Goal: Information Seeking & Learning: Find specific fact

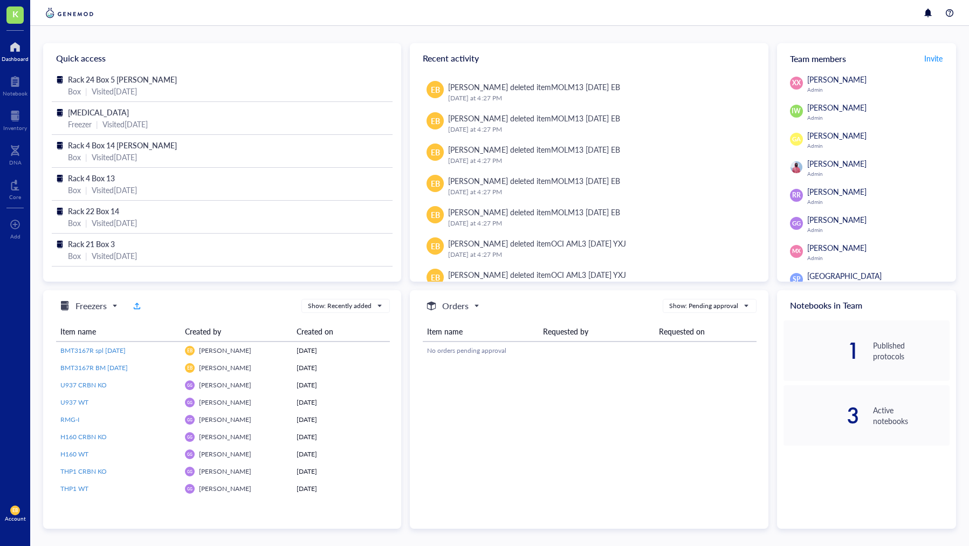
scroll to position [498, 0]
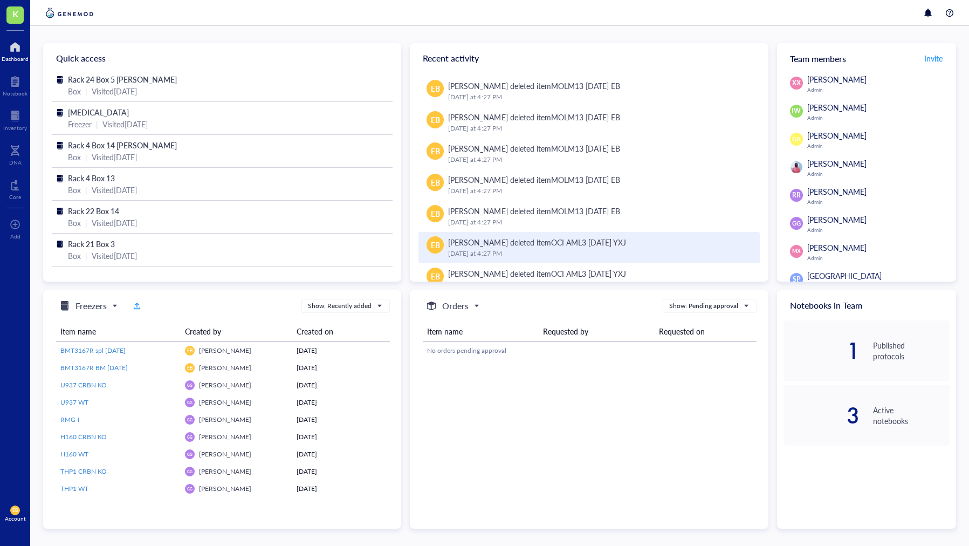
click at [491, 241] on div "[PERSON_NAME] deleted item OCI AML3 [DATE] YXJ" at bounding box center [536, 242] width 177 height 12
click at [450, 243] on div "[PERSON_NAME] deleted item OCI AML3 [DATE] YXJ" at bounding box center [536, 242] width 177 height 12
click at [431, 244] on span "EB" at bounding box center [435, 245] width 9 height 12
click at [534, 251] on div "[DATE] 4:27 PM" at bounding box center [599, 253] width 302 height 11
drag, startPoint x: 534, startPoint y: 251, endPoint x: 582, endPoint y: 252, distance: 47.4
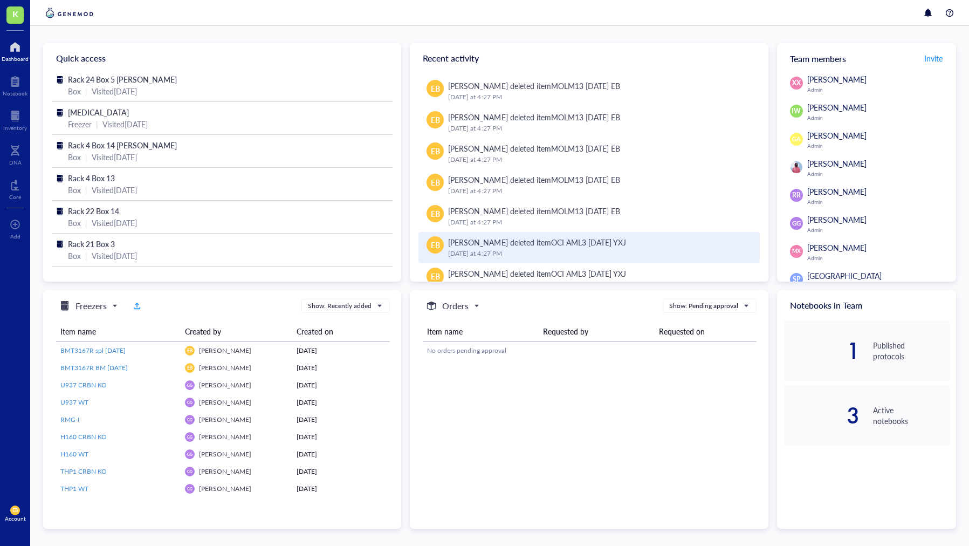
click at [535, 251] on div "[DATE] 4:27 PM" at bounding box center [599, 253] width 302 height 11
click at [601, 243] on div "OCI AML3 [DATE] YXJ" at bounding box center [588, 242] width 75 height 11
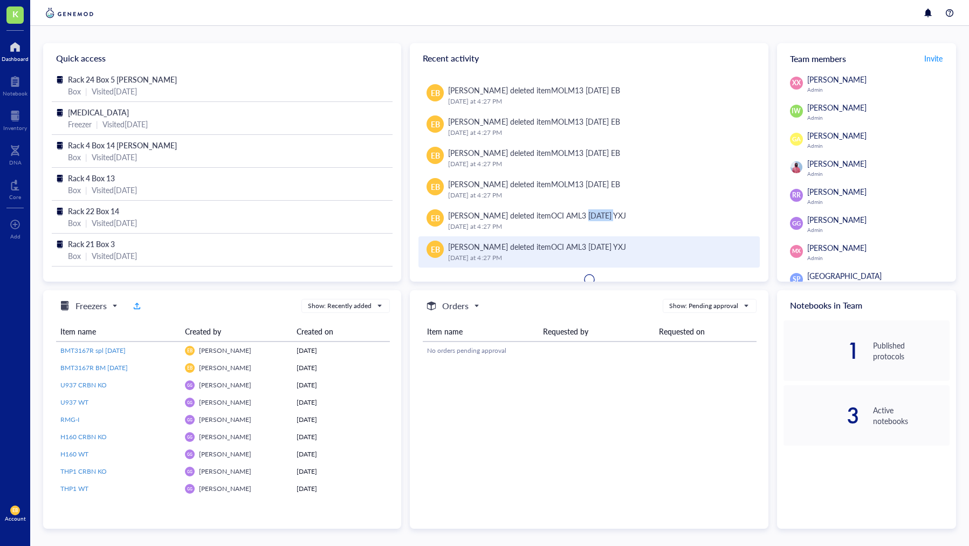
scroll to position [527, 0]
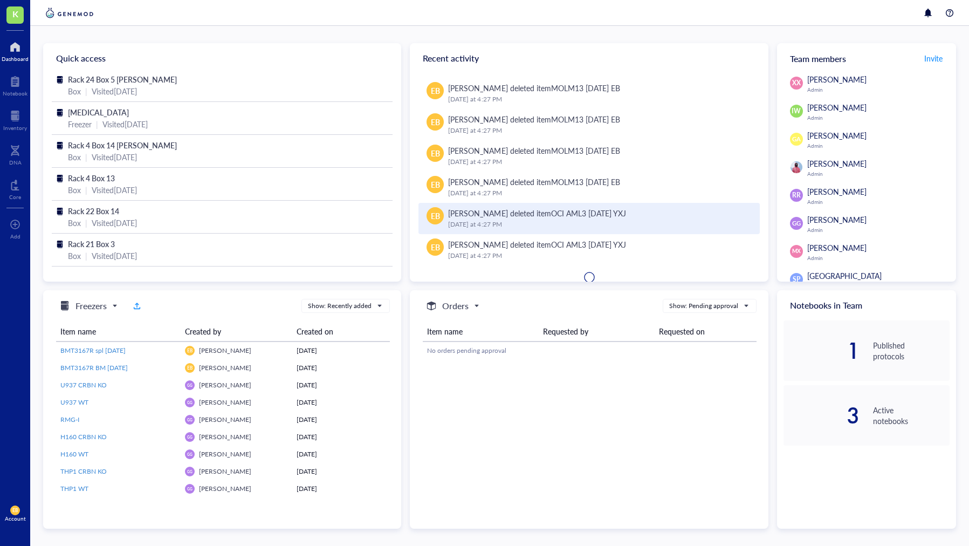
click at [539, 224] on div "[DATE] 4:27 PM" at bounding box center [599, 224] width 302 height 11
click at [538, 224] on div "[DATE] 4:27 PM" at bounding box center [599, 224] width 302 height 11
click at [579, 226] on div "[DATE] 4:27 PM" at bounding box center [599, 224] width 302 height 11
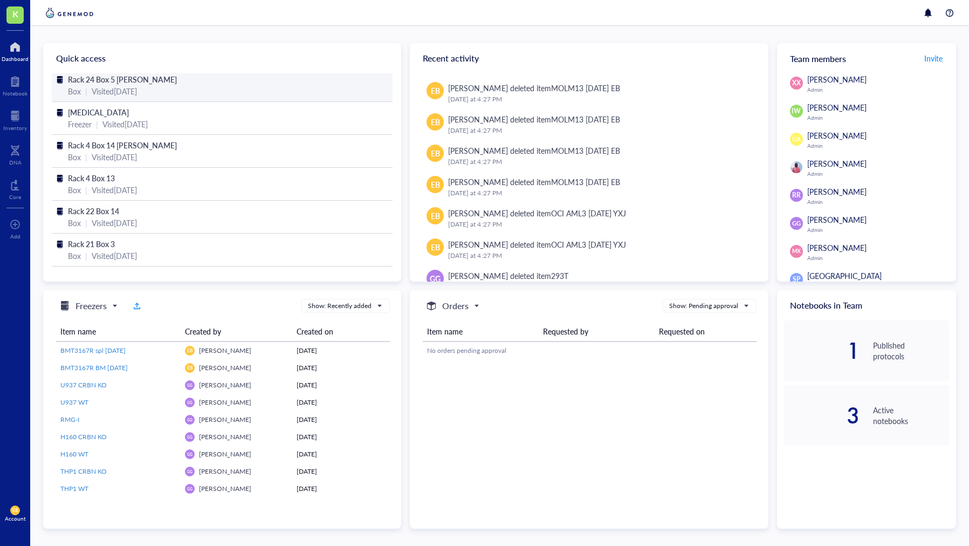
click at [102, 81] on span "Rack 24 Box 5 [PERSON_NAME]" at bounding box center [122, 79] width 109 height 11
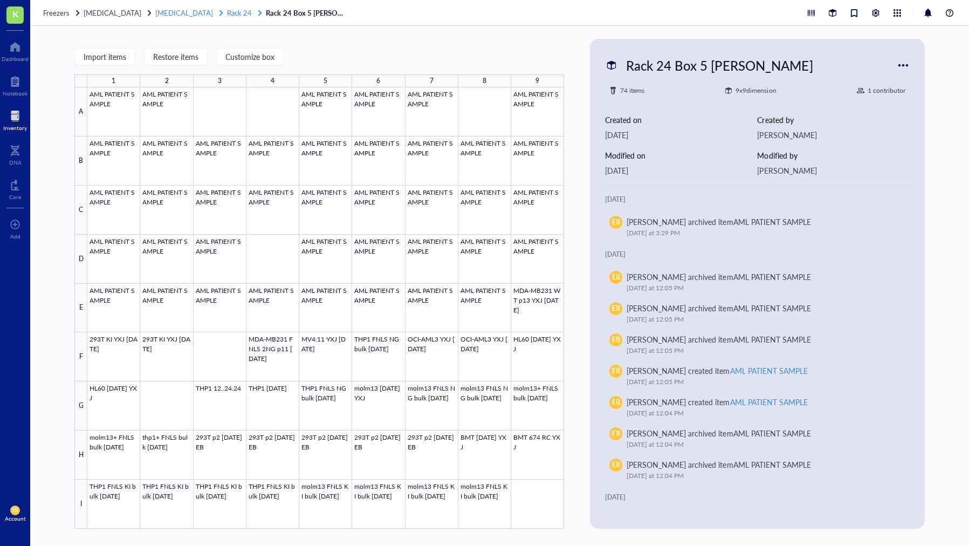
click at [228, 11] on span "Rack 24" at bounding box center [239, 13] width 25 height 10
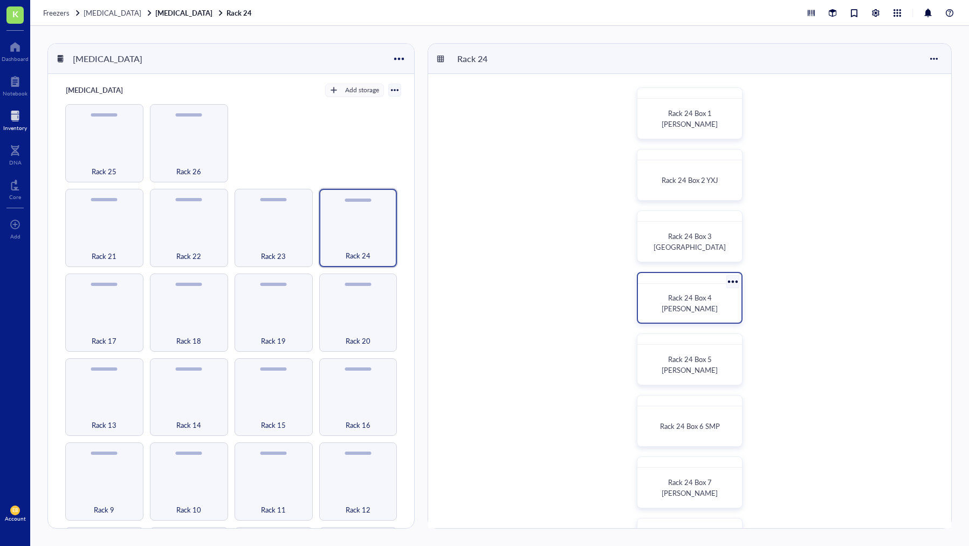
click at [712, 296] on div "Rack 24 Box 4 [PERSON_NAME]" at bounding box center [689, 303] width 95 height 30
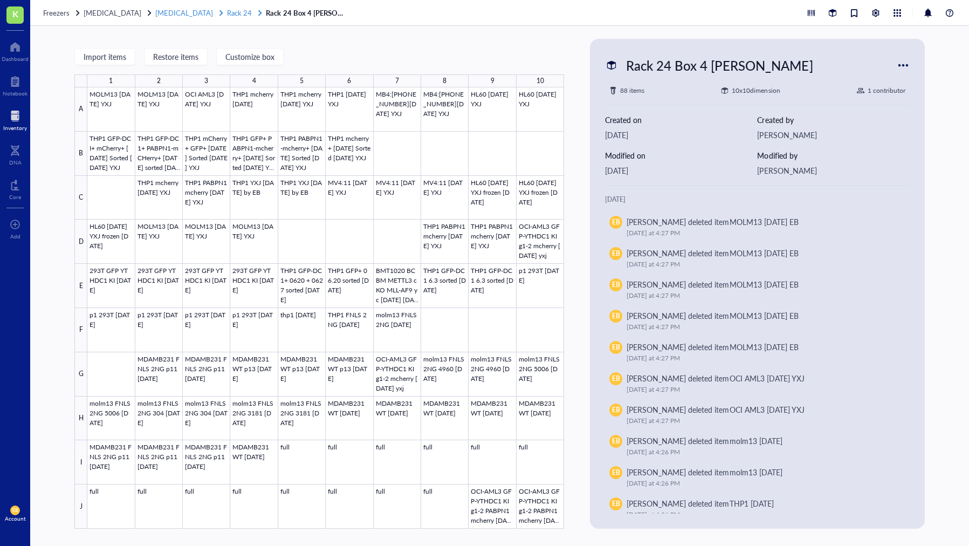
click at [227, 13] on span "Rack 24" at bounding box center [239, 13] width 25 height 10
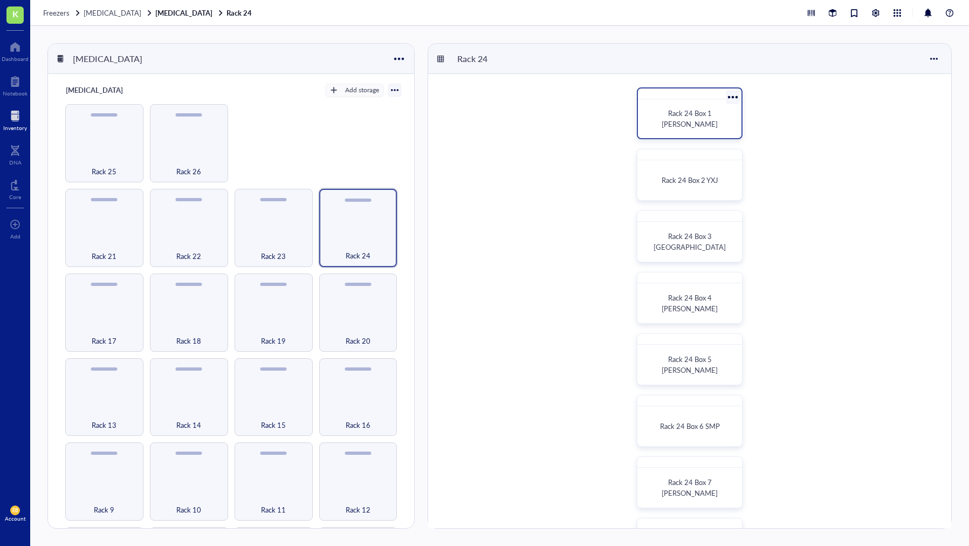
click at [688, 118] on span "Rack 24 Box 1 [PERSON_NAME]" at bounding box center [690, 118] width 56 height 21
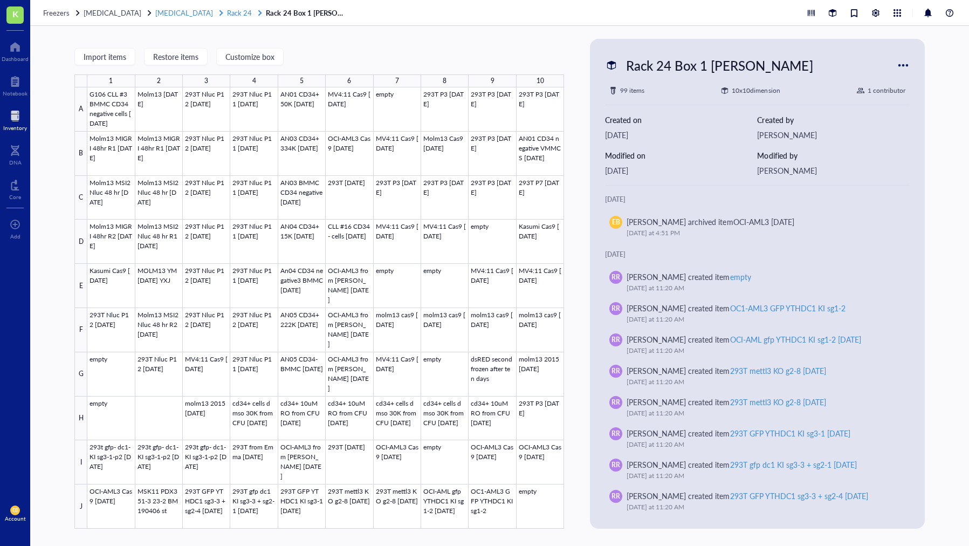
click at [227, 11] on span "Rack 24" at bounding box center [239, 13] width 25 height 10
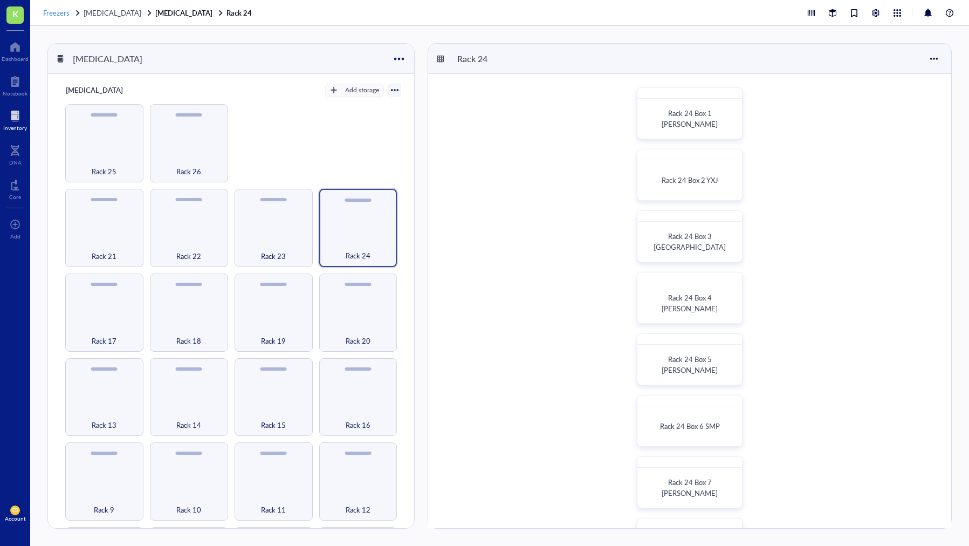
click at [64, 11] on span "Freezers" at bounding box center [56, 13] width 26 height 10
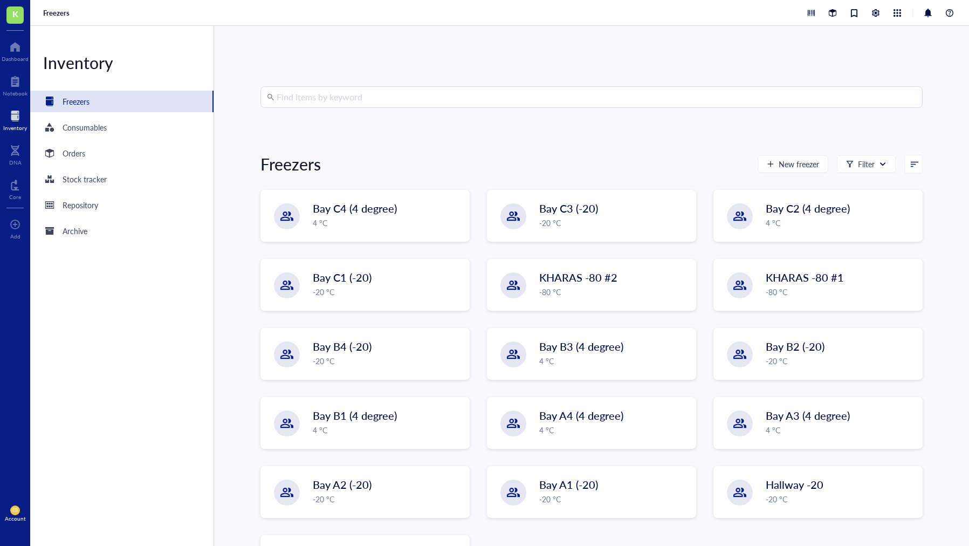
click at [357, 99] on input "search" at bounding box center [596, 97] width 639 height 20
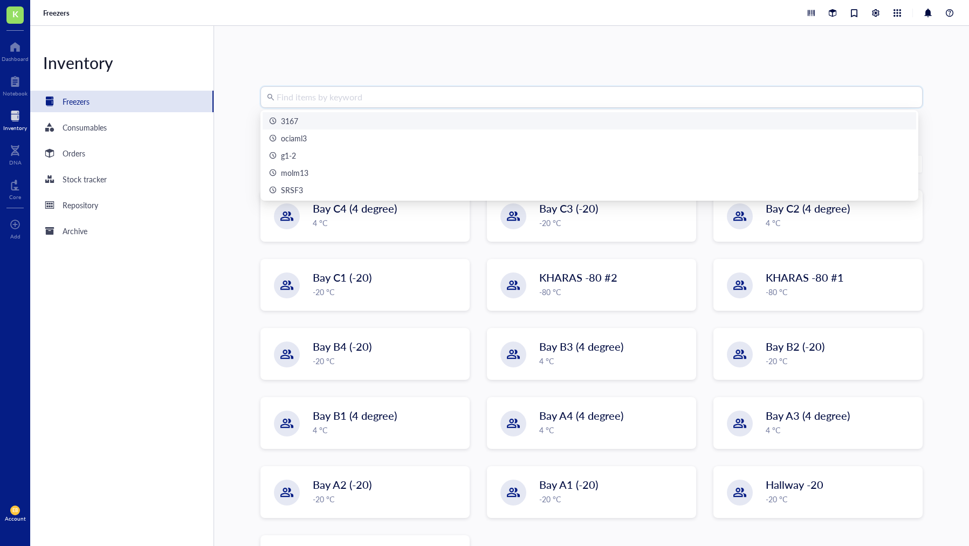
click at [318, 122] on div "3167" at bounding box center [589, 121] width 640 height 12
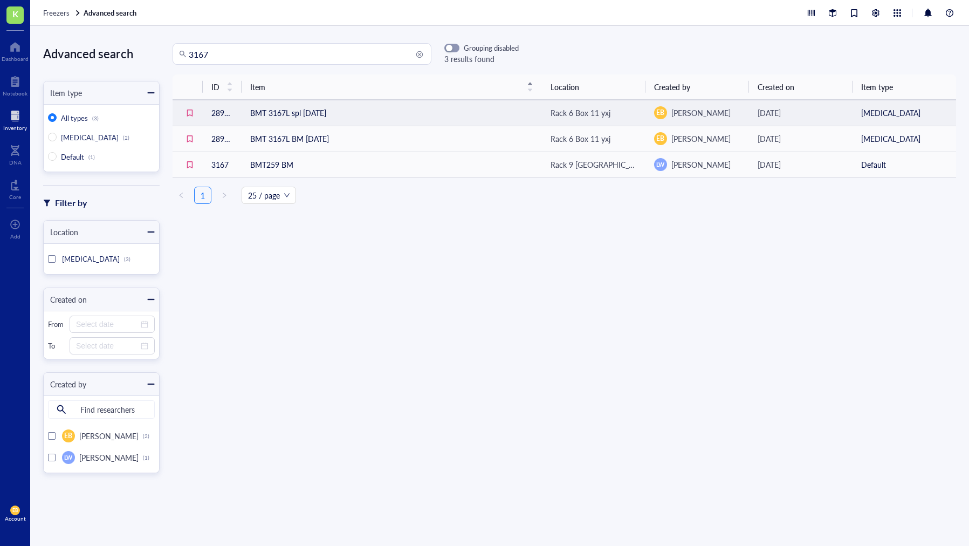
click at [302, 115] on td "BMT 3167L spl [DATE]" at bounding box center [392, 113] width 300 height 26
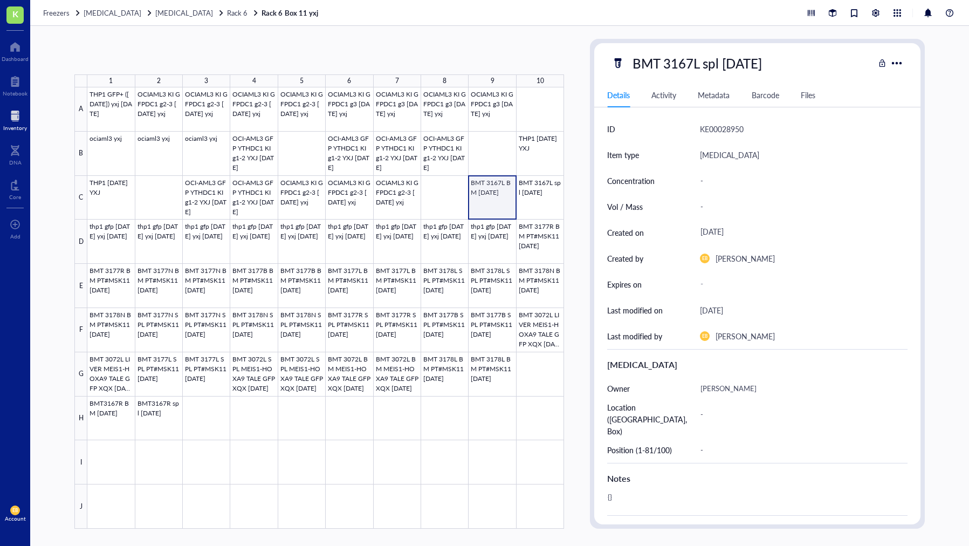
click at [496, 204] on div at bounding box center [325, 307] width 477 height 441
